Goal: Communication & Community: Share content

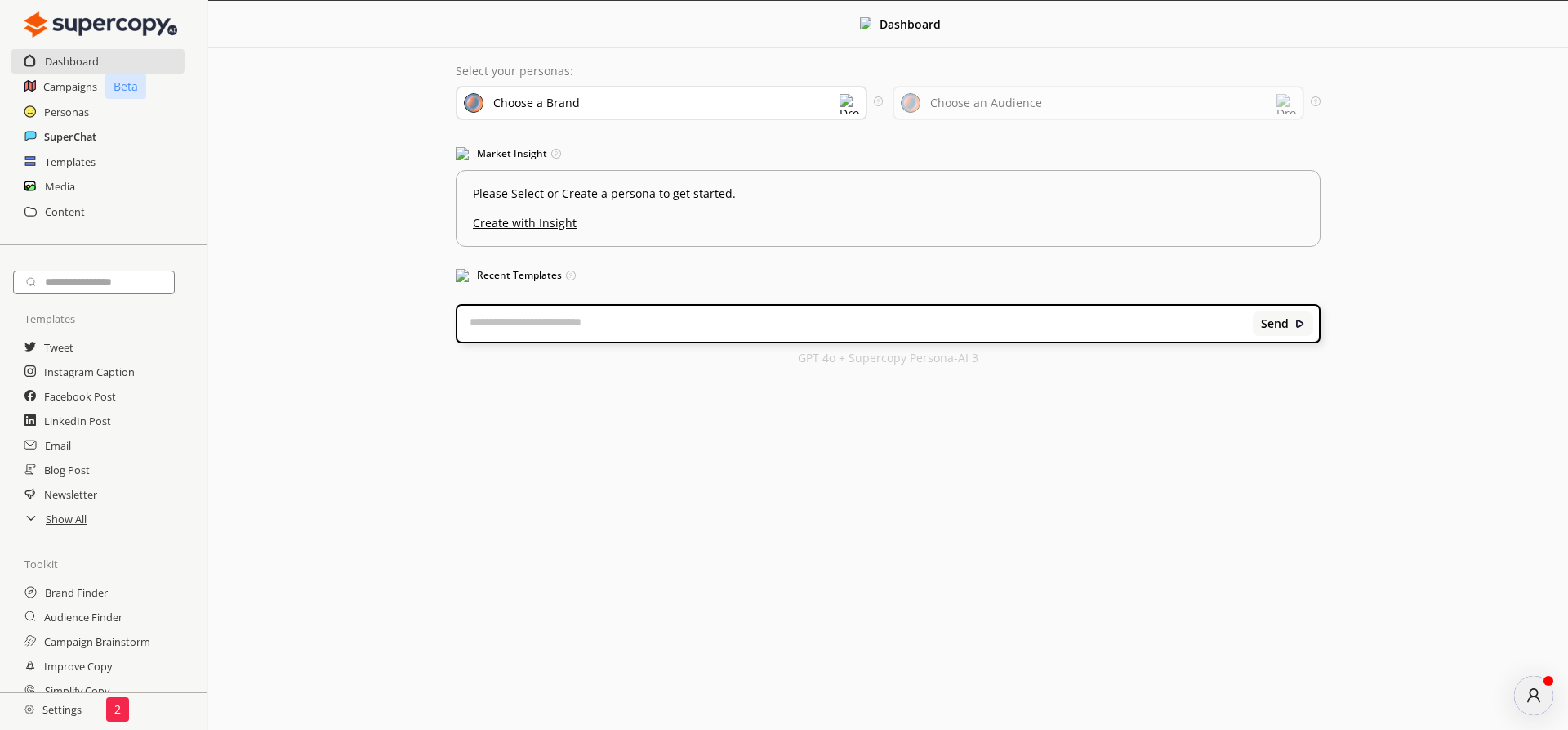
click at [51, 135] on h2 "SuperChat" at bounding box center [70, 136] width 52 height 25
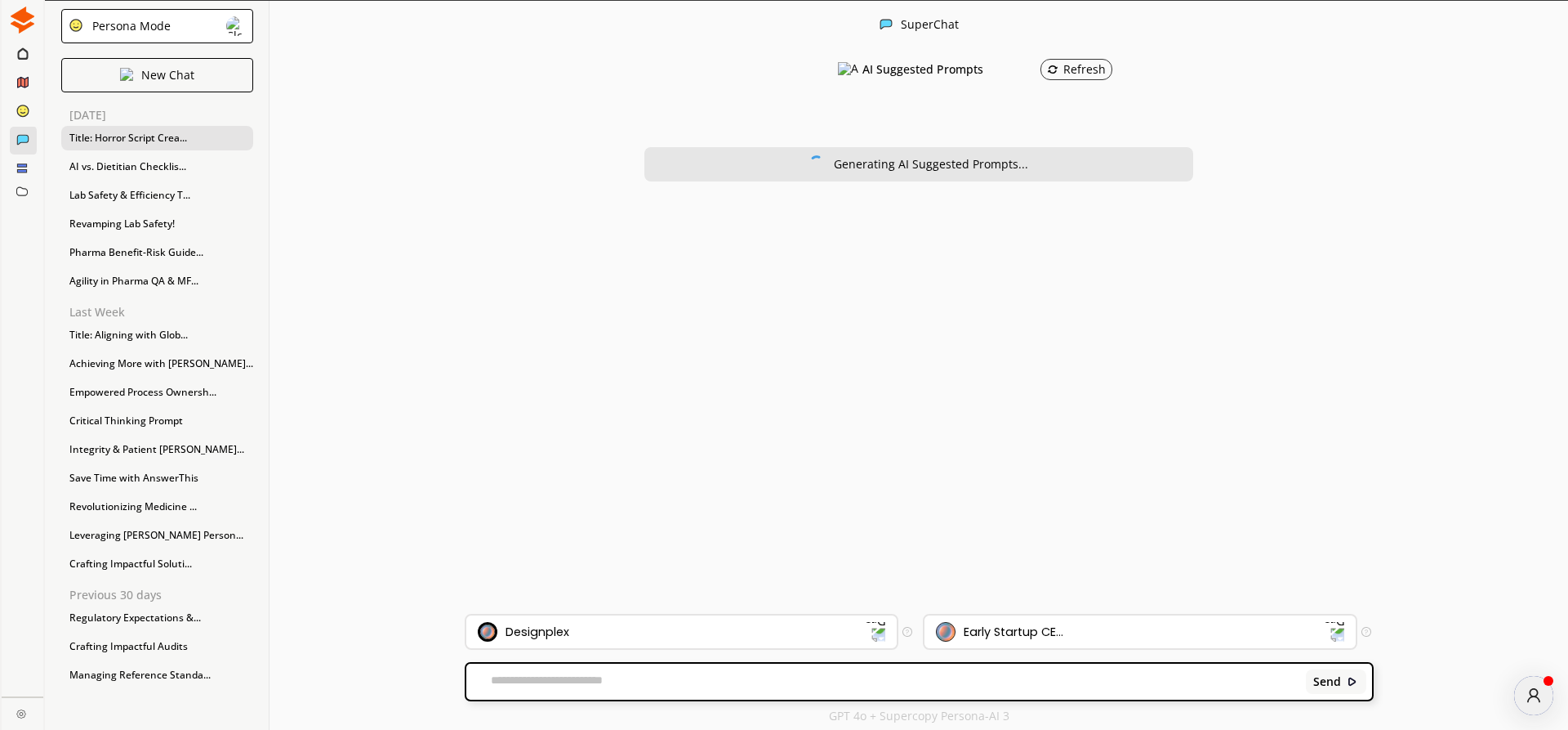
click at [116, 135] on div "Title: Horror Script Crea..." at bounding box center [158, 138] width 192 height 25
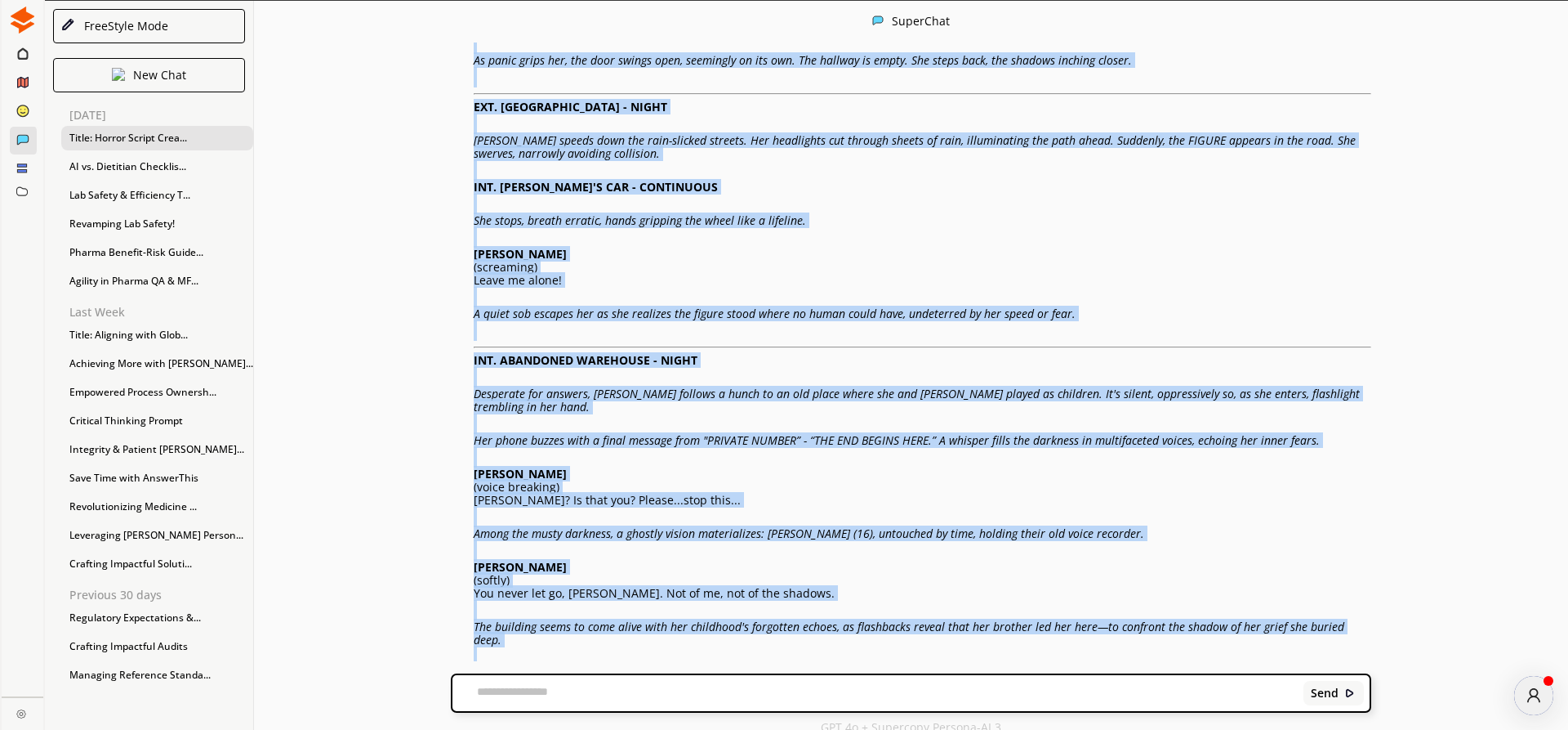
scroll to position [1746, 0]
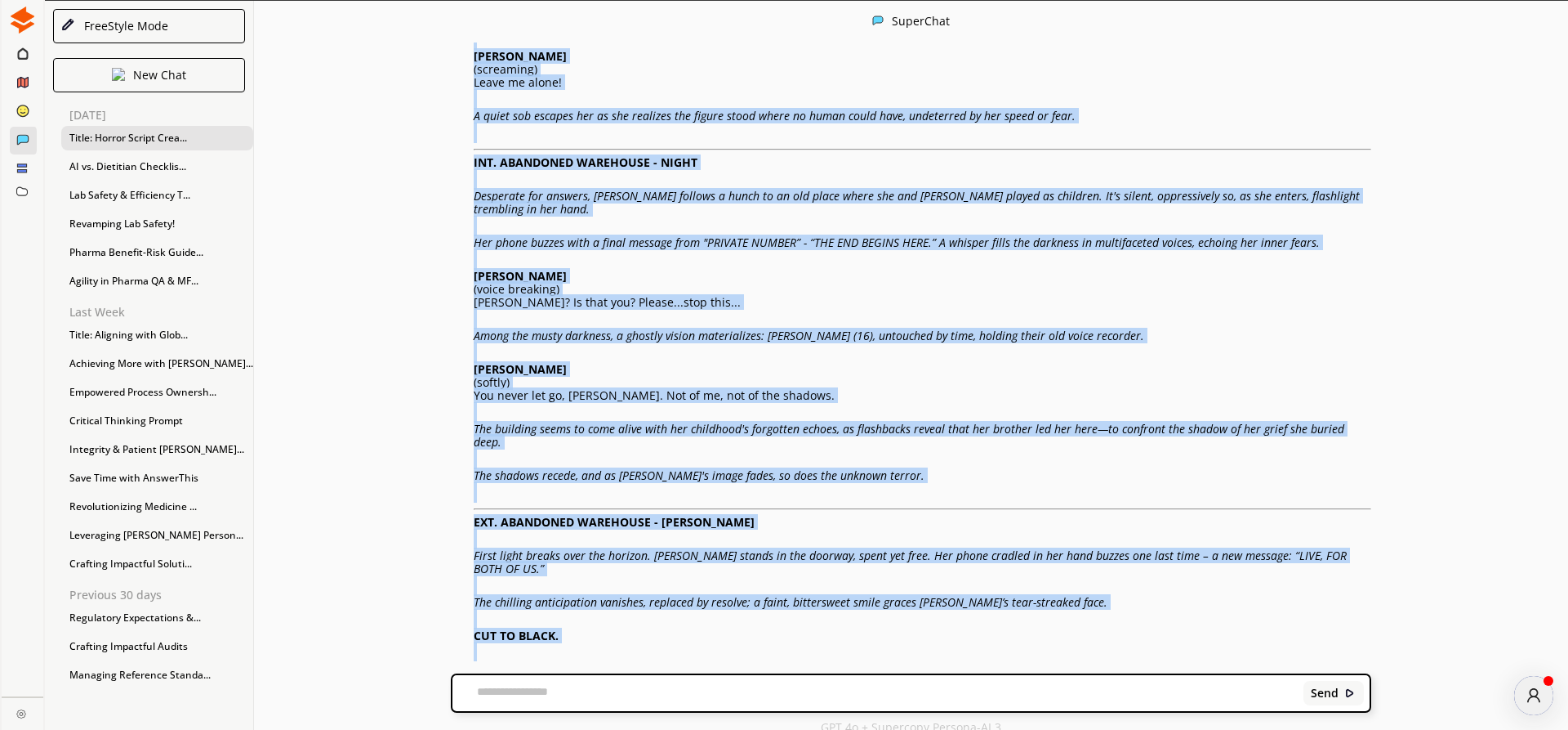
drag, startPoint x: 480, startPoint y: 224, endPoint x: 748, endPoint y: 632, distance: 488.1
copy div "Title: Someone Is Following You Genre: Horror/Thriller Duration: 15 minutes INT…"
click at [475, 725] on img at bounding box center [479, 731] width 12 height 12
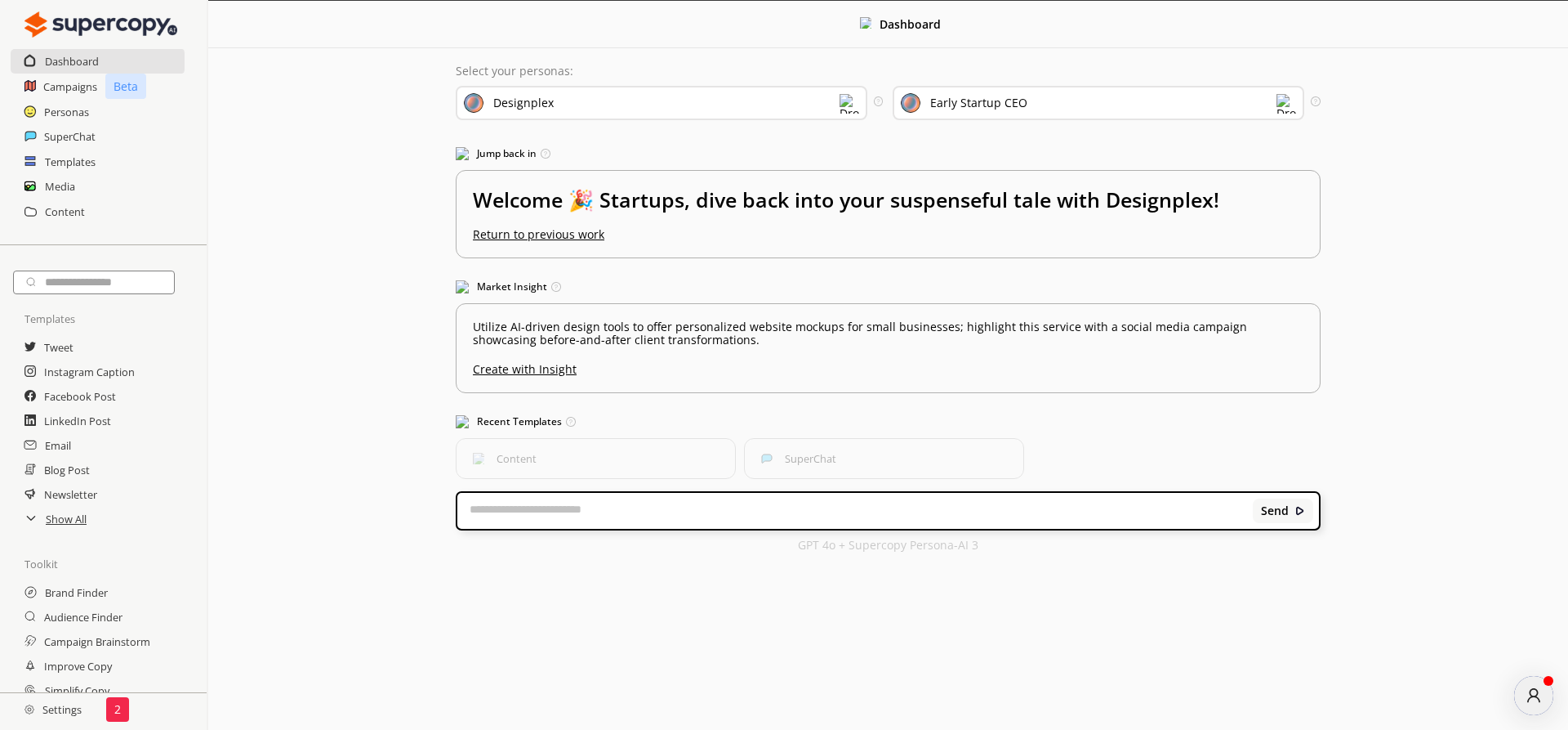
scroll to position [0, 0]
click at [60, 138] on h2 "SuperChat" at bounding box center [70, 136] width 52 height 25
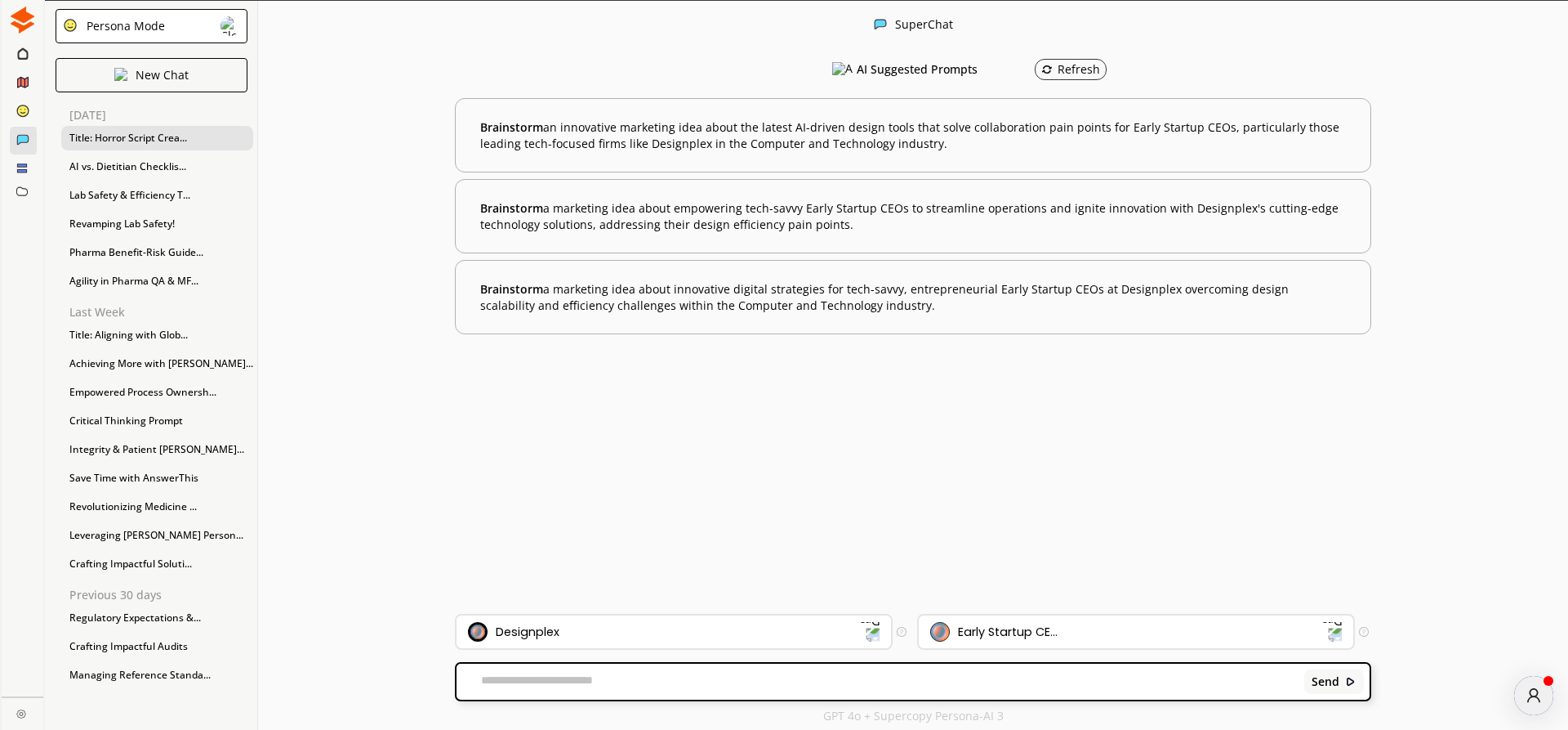
click at [122, 132] on div "Title: Horror Script Crea..." at bounding box center [158, 138] width 192 height 25
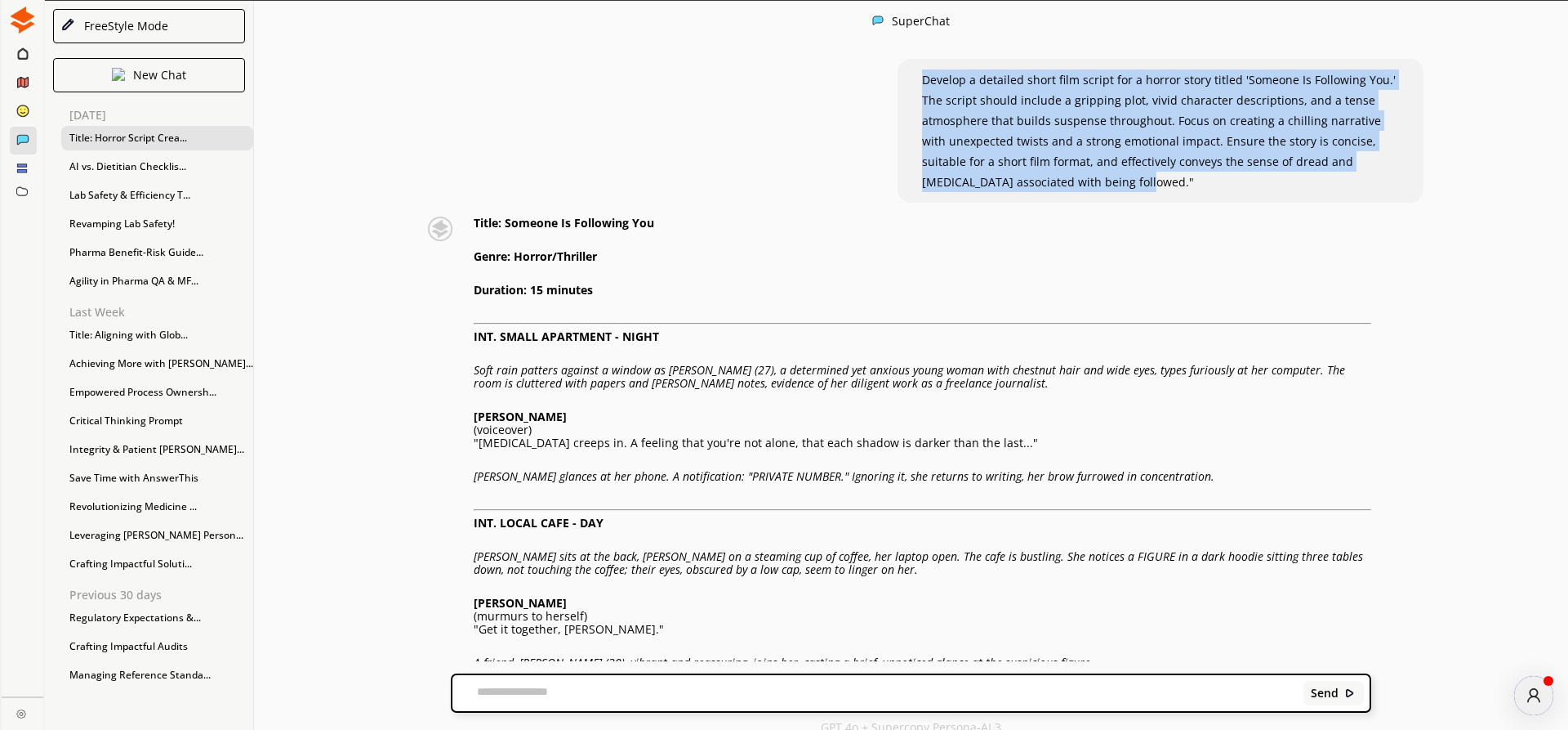
drag, startPoint x: 923, startPoint y: 79, endPoint x: 1044, endPoint y: 176, distance: 155.1
click at [1044, 176] on p "Develop a detailed short film script for a horror story titled 'Someone Is Foll…" at bounding box center [1160, 130] width 477 height 123
copy span "Develop a detailed short film script for a horror story titled 'Someone Is Foll…"
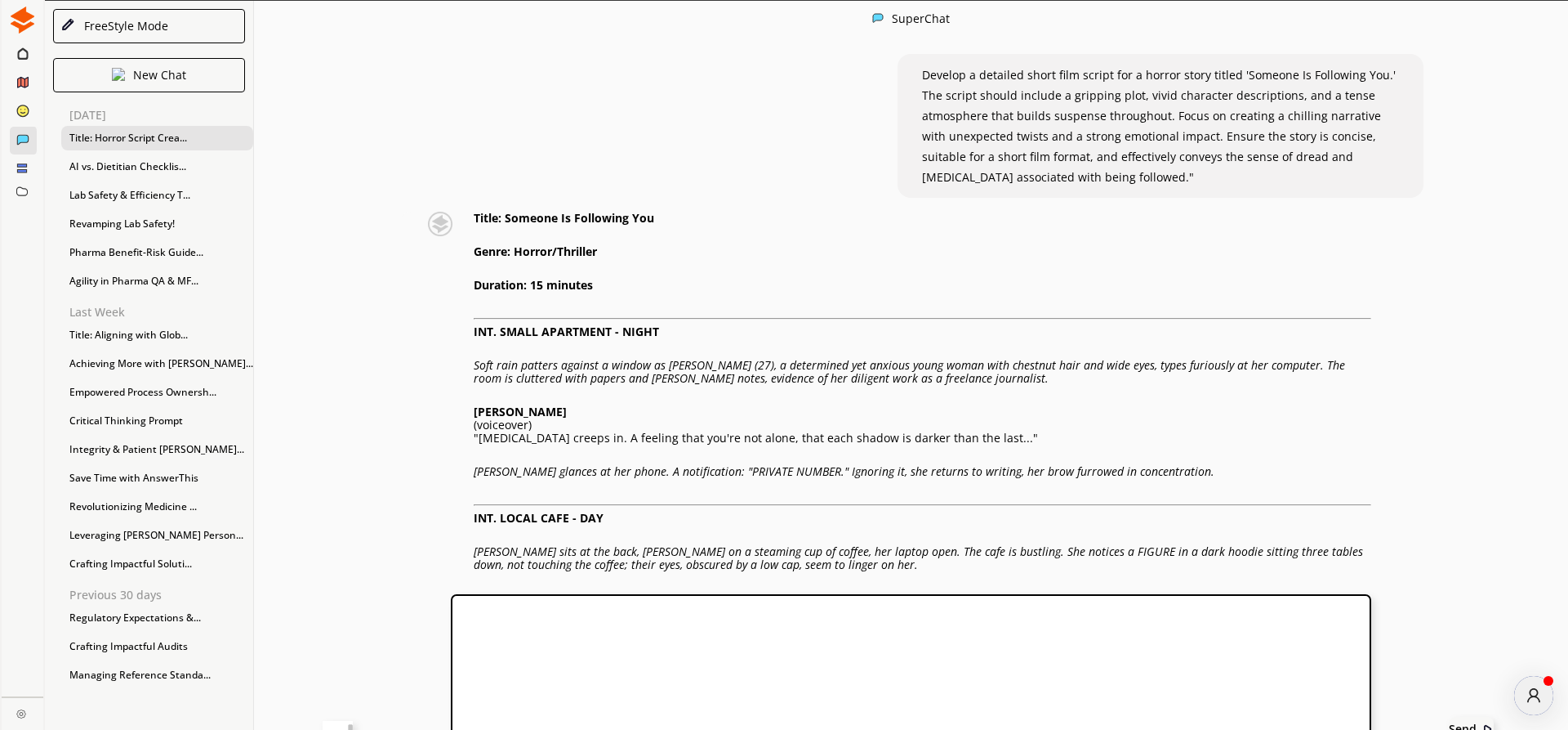
click at [353, 721] on textarea at bounding box center [337, 728] width 30 height 16
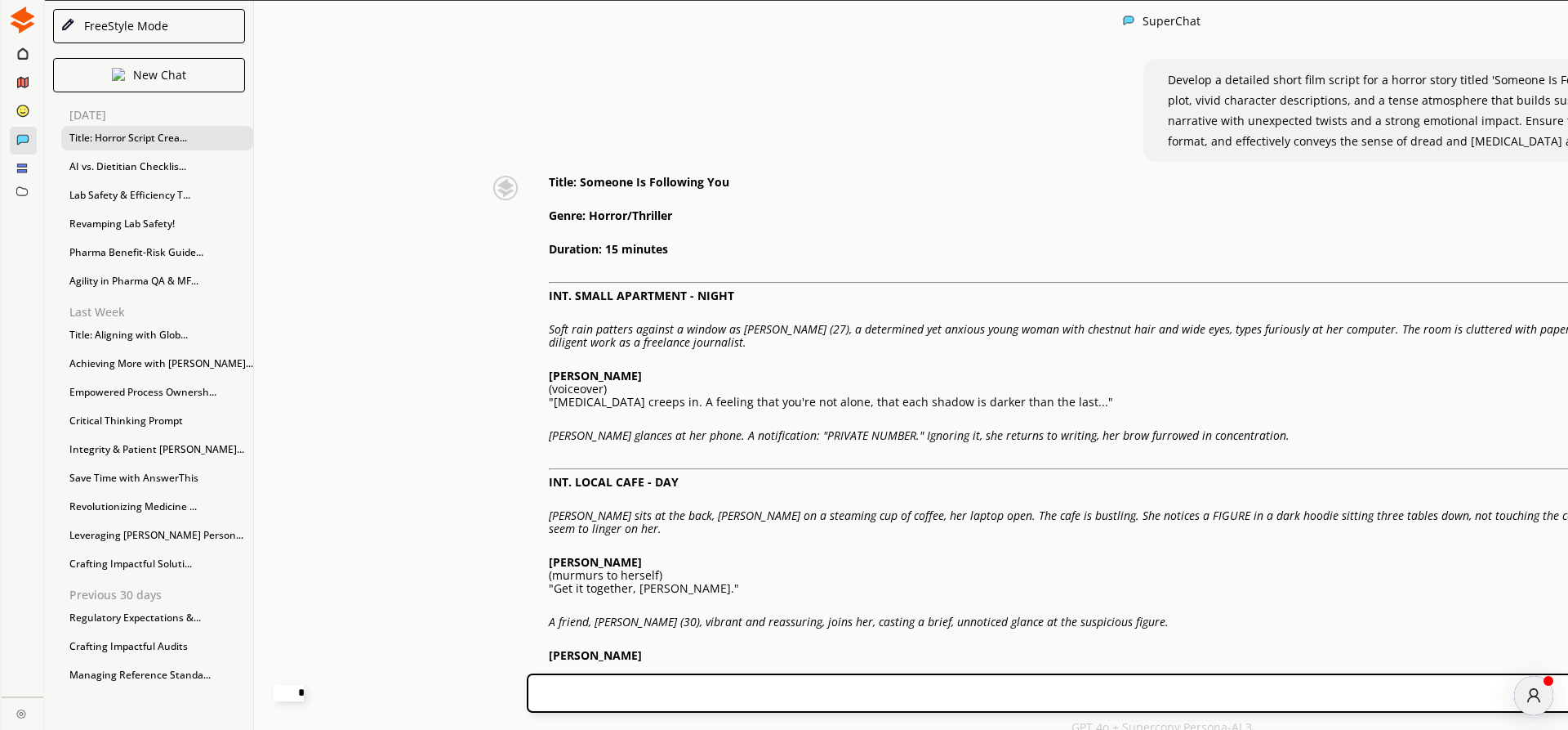
click at [304, 685] on textarea "**********" at bounding box center [289, 692] width 30 height 16
paste textarea "**********"
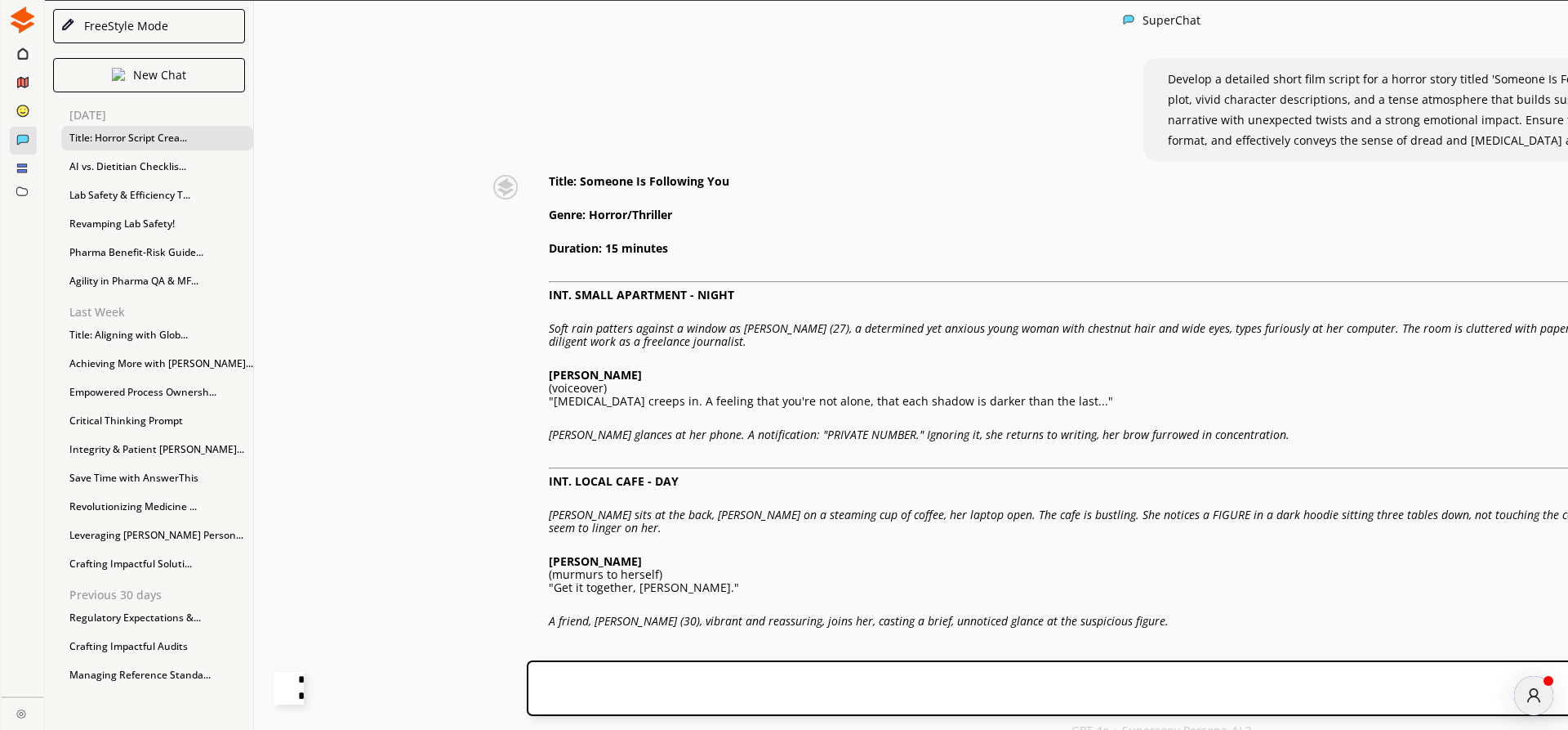
drag, startPoint x: 480, startPoint y: 681, endPoint x: 515, endPoint y: 679, distance: 35.1
click at [304, 679] on textarea "**********" at bounding box center [289, 688] width 30 height 33
drag, startPoint x: 521, startPoint y: 697, endPoint x: 734, endPoint y: 715, distance: 213.8
click at [304, 704] on textarea "**********" at bounding box center [289, 688] width 30 height 33
type textarea "**********"
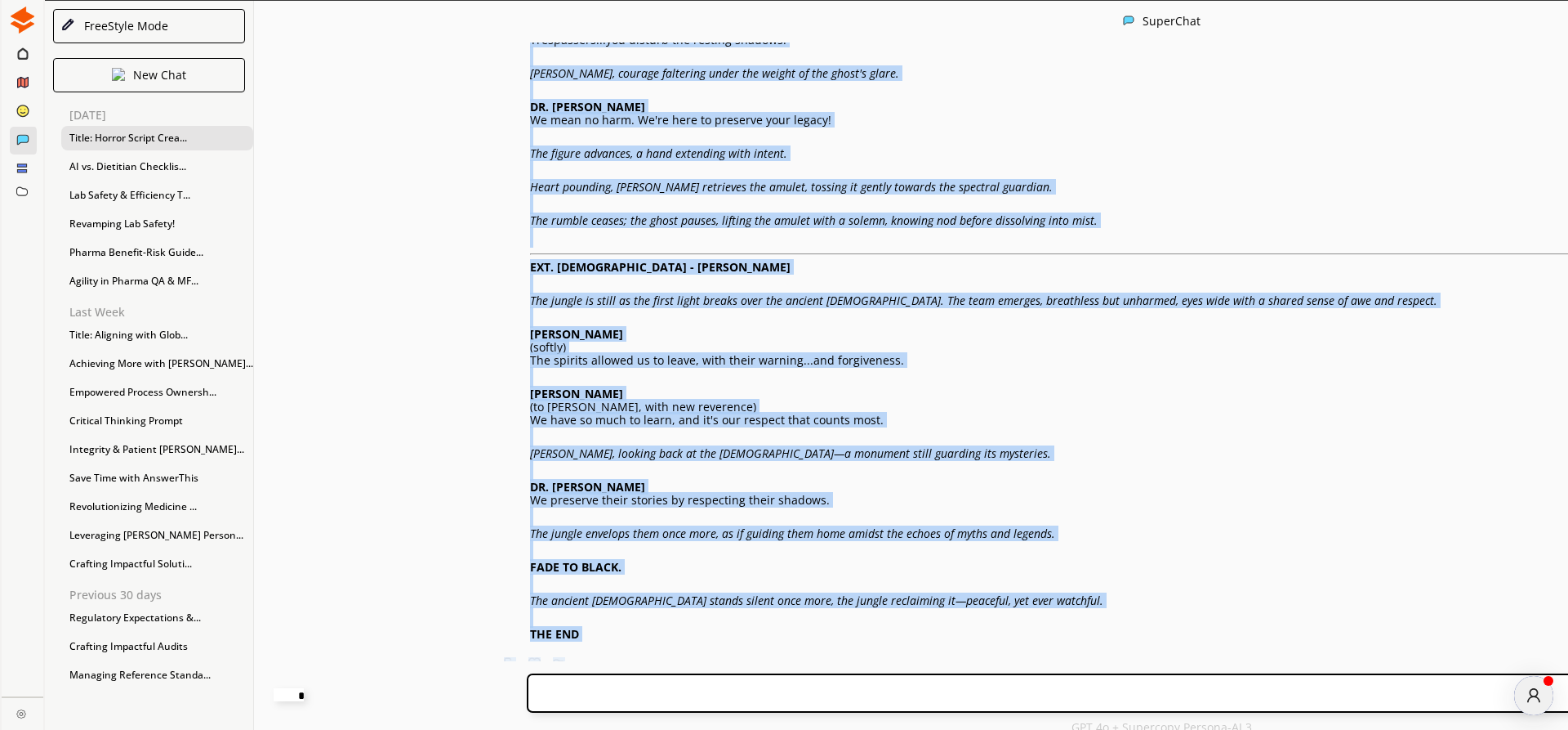
scroll to position [4003, 0]
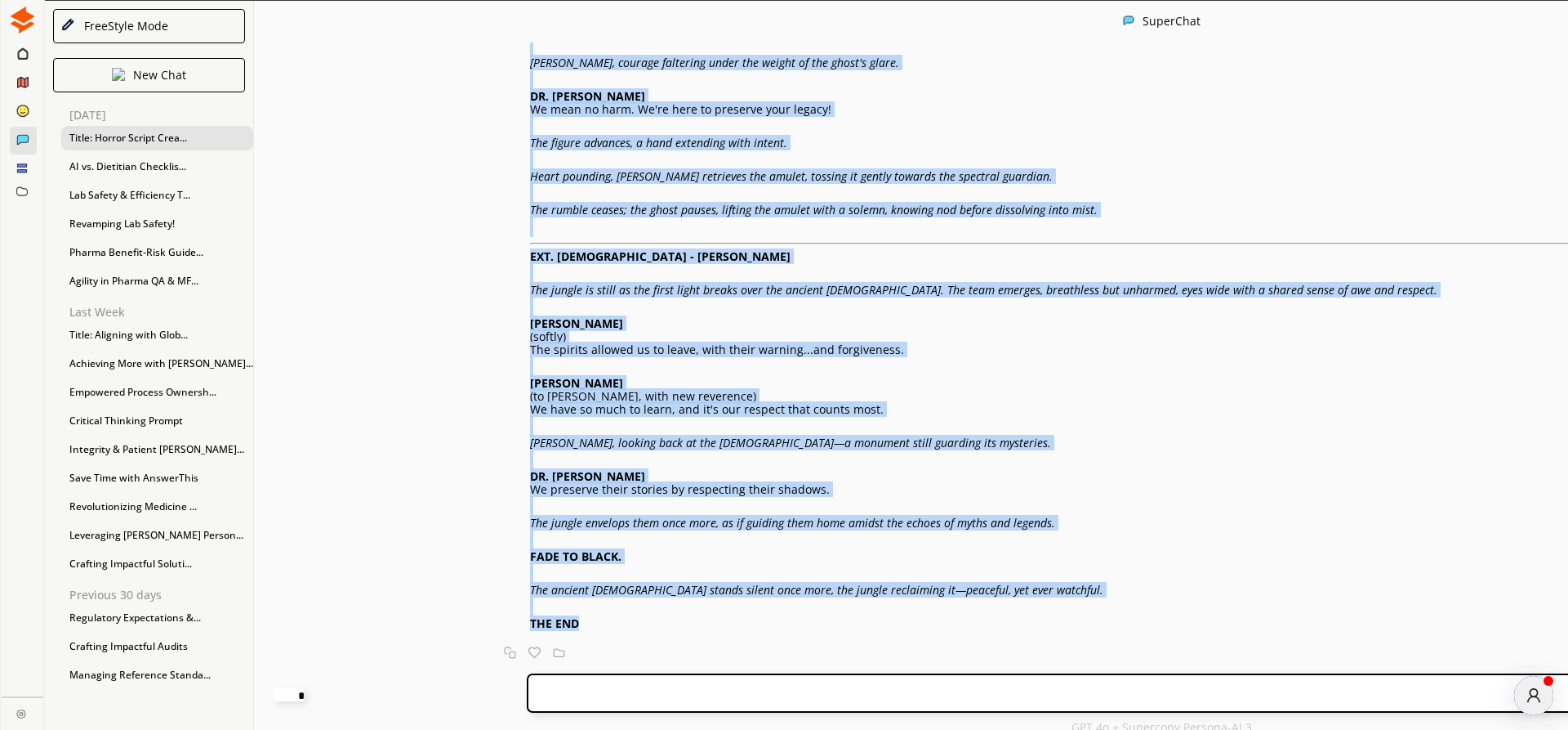
drag, startPoint x: 466, startPoint y: 370, endPoint x: 832, endPoint y: 621, distance: 443.8
click at [528, 655] on img at bounding box center [534, 652] width 12 height 12
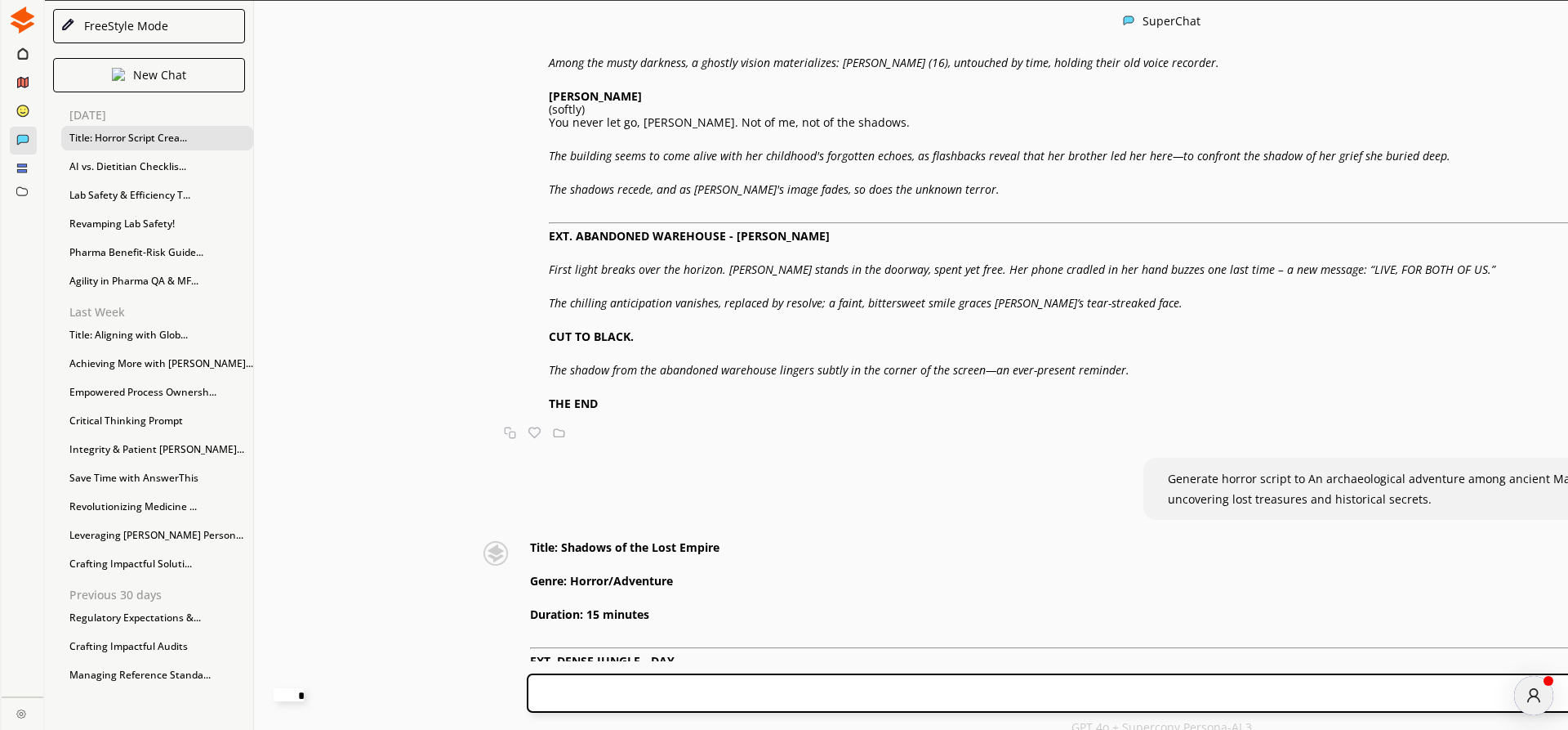
scroll to position [1954, 0]
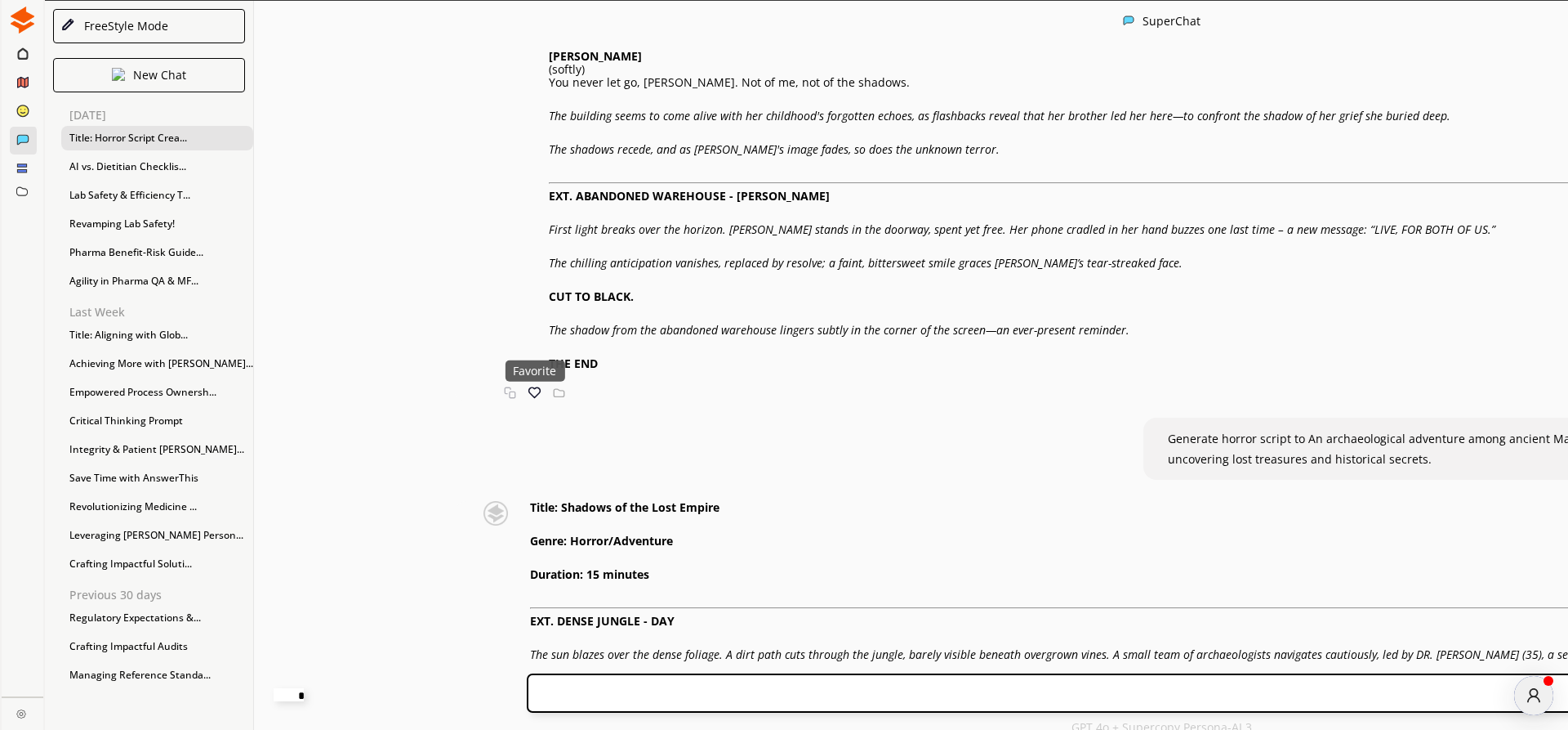
click at [528, 398] on img at bounding box center [534, 392] width 12 height 12
drag, startPoint x: 926, startPoint y: 489, endPoint x: 1340, endPoint y: 522, distance: 415.3
click at [1340, 469] on p "Generate horror script to An archaeological adventure among ancient Mayan ruins…" at bounding box center [1506, 449] width 677 height 41
copy span "Generate horror script to An archaeological adventure among ancient Mayan ruins…"
